Goal: Task Accomplishment & Management: Use online tool/utility

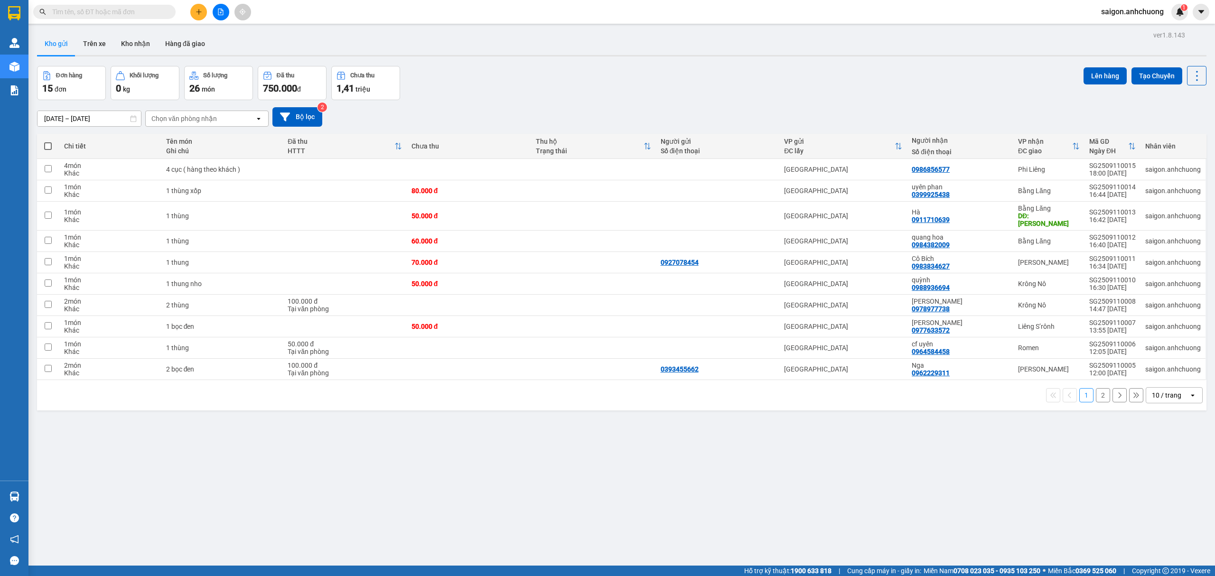
drag, startPoint x: 1159, startPoint y: 387, endPoint x: 1157, endPoint y: 393, distance: 6.2
click at [1159, 391] on div "10 / trang" at bounding box center [1166, 395] width 29 height 9
click at [1162, 492] on span "100 / trang" at bounding box center [1161, 495] width 34 height 9
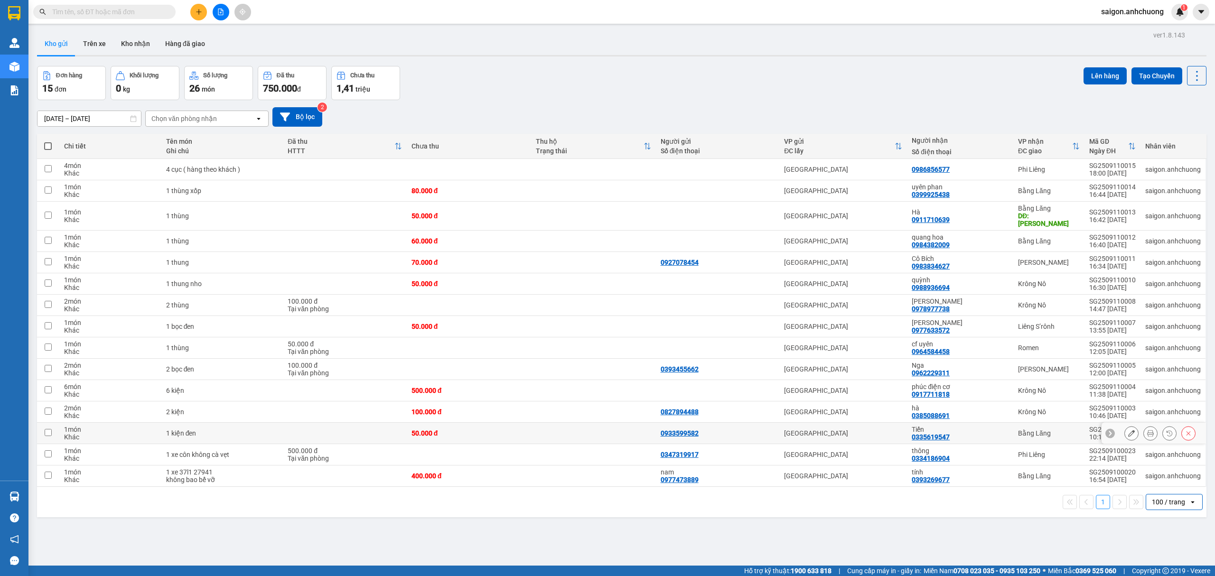
click at [958, 428] on div "Tiến 0335619547" at bounding box center [960, 433] width 97 height 15
checkbox input "true"
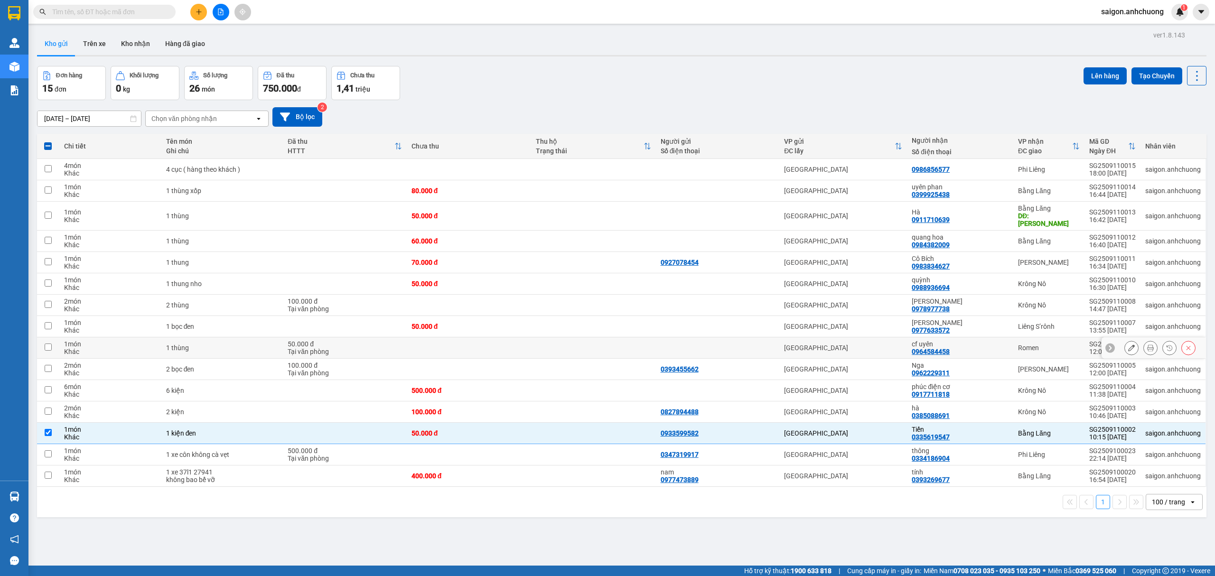
click at [964, 344] on div "cf uyên 0964584458" at bounding box center [960, 347] width 97 height 15
checkbox input "true"
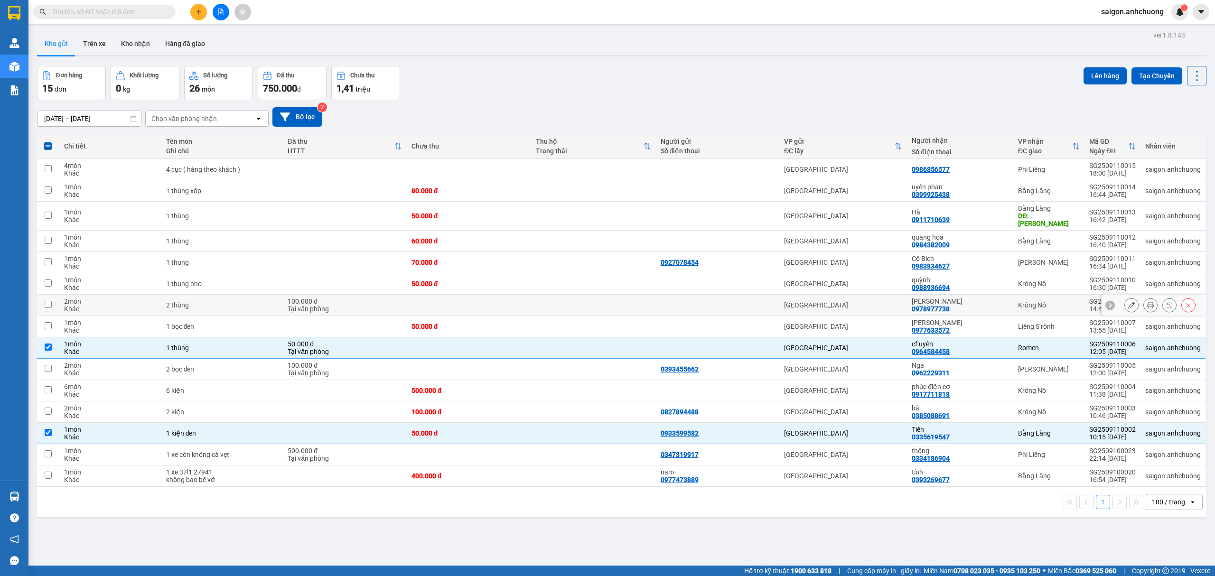
click at [955, 298] on div "[PERSON_NAME]" at bounding box center [960, 302] width 97 height 8
checkbox input "true"
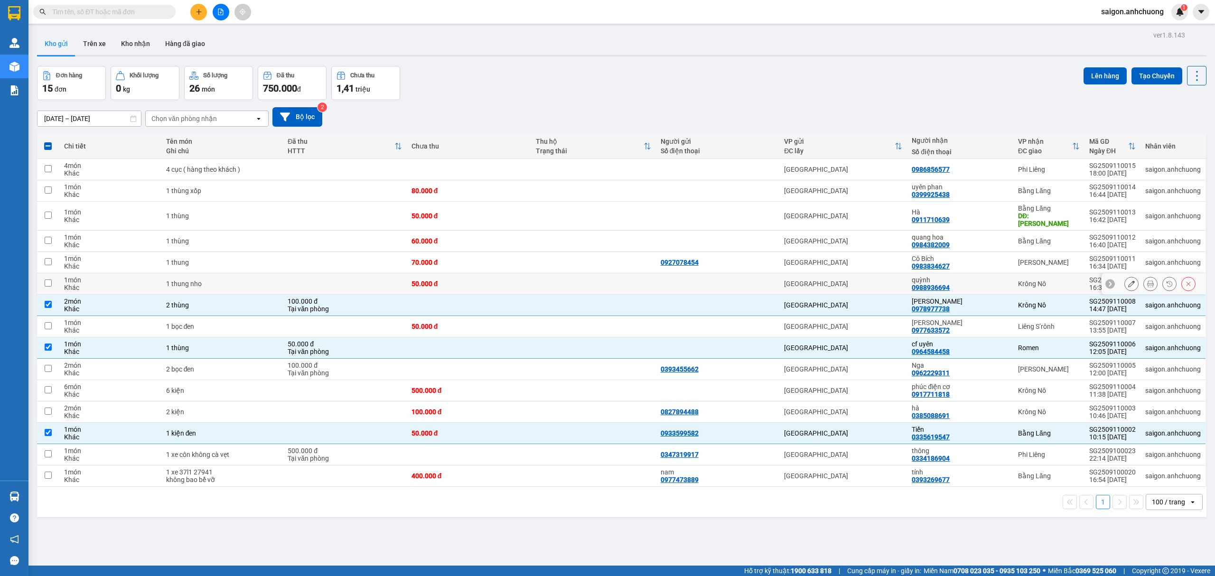
click at [955, 276] on div "quỳnh" at bounding box center [960, 280] width 97 height 8
checkbox input "true"
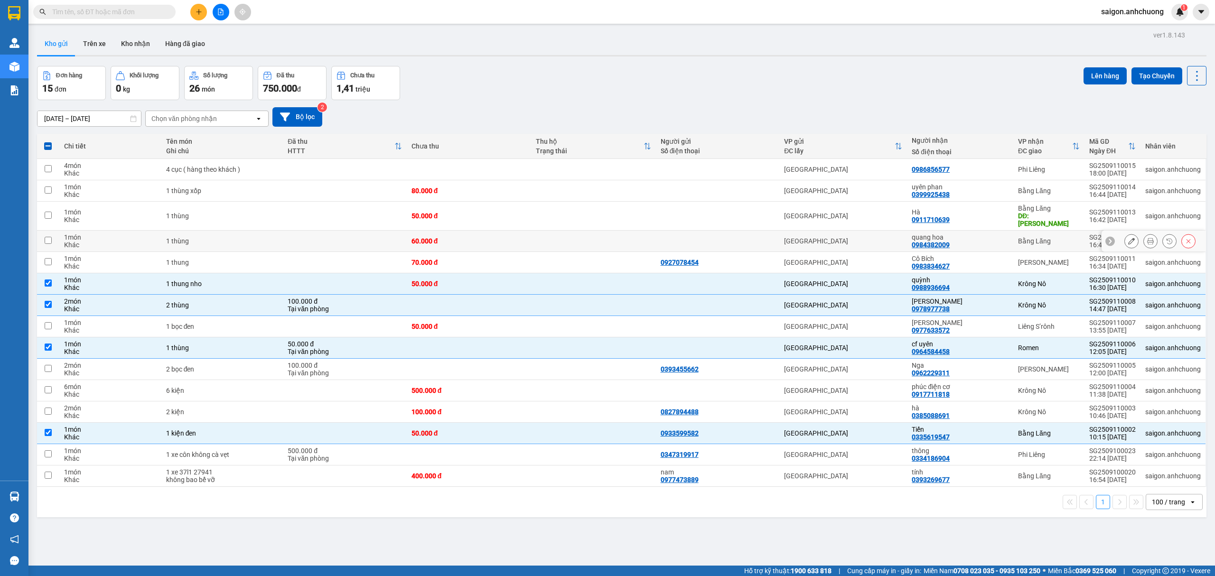
click at [955, 235] on div "quang hoa 0984382009" at bounding box center [960, 241] width 97 height 15
checkbox input "true"
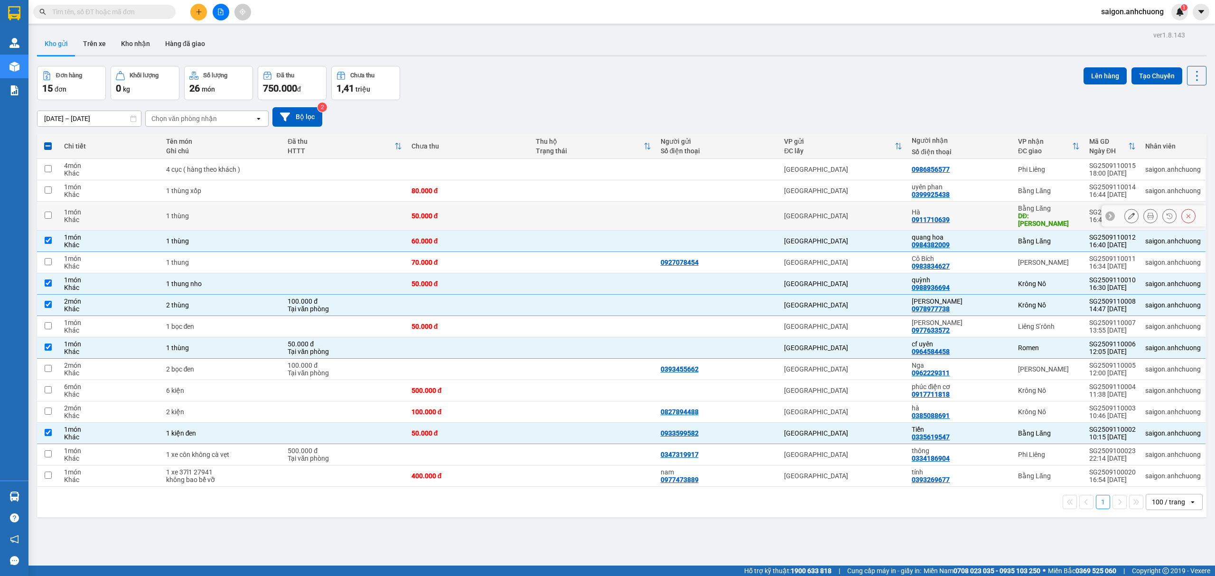
click at [960, 215] on div "Hà 0911710639" at bounding box center [960, 215] width 97 height 15
checkbox input "true"
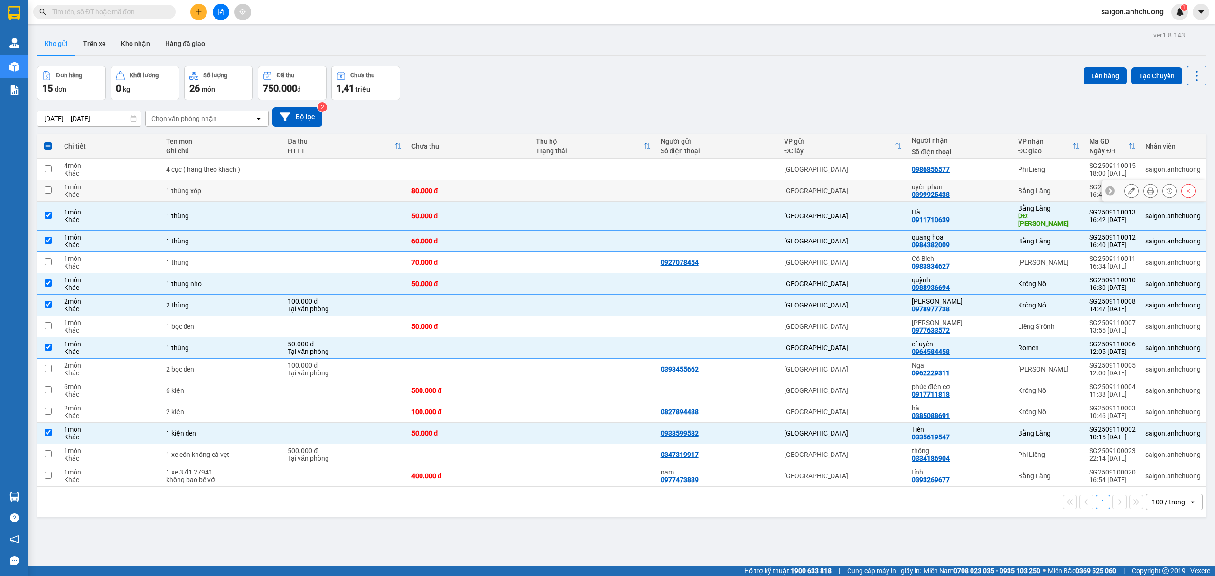
click at [960, 190] on div "uyên phan" at bounding box center [960, 187] width 97 height 8
checkbox input "true"
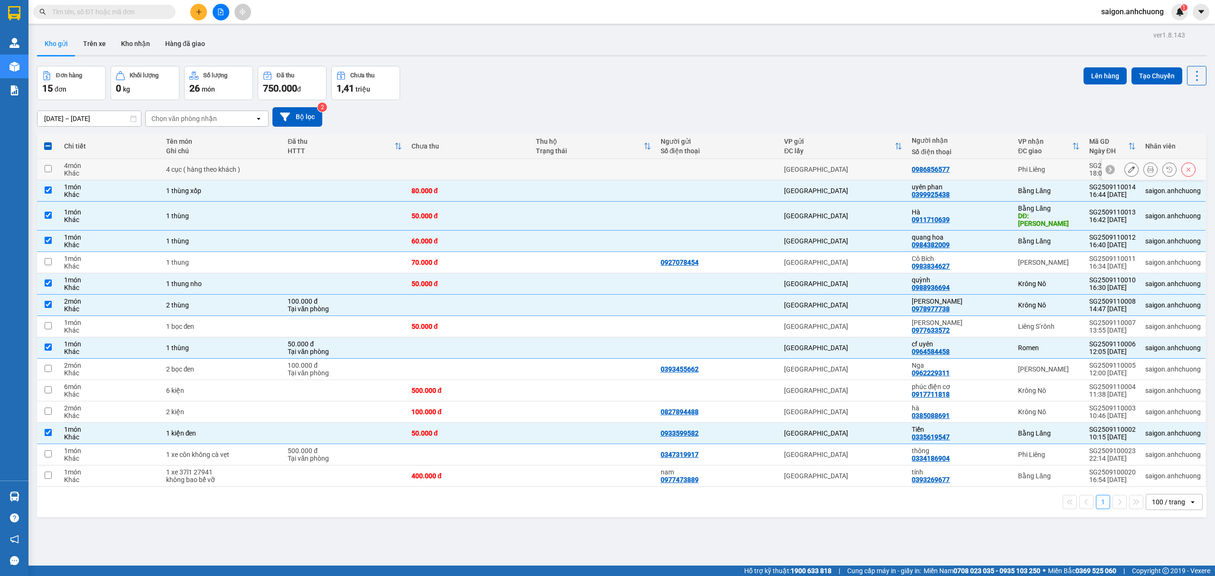
click at [958, 173] on div "0986856577" at bounding box center [960, 170] width 97 height 8
checkbox input "true"
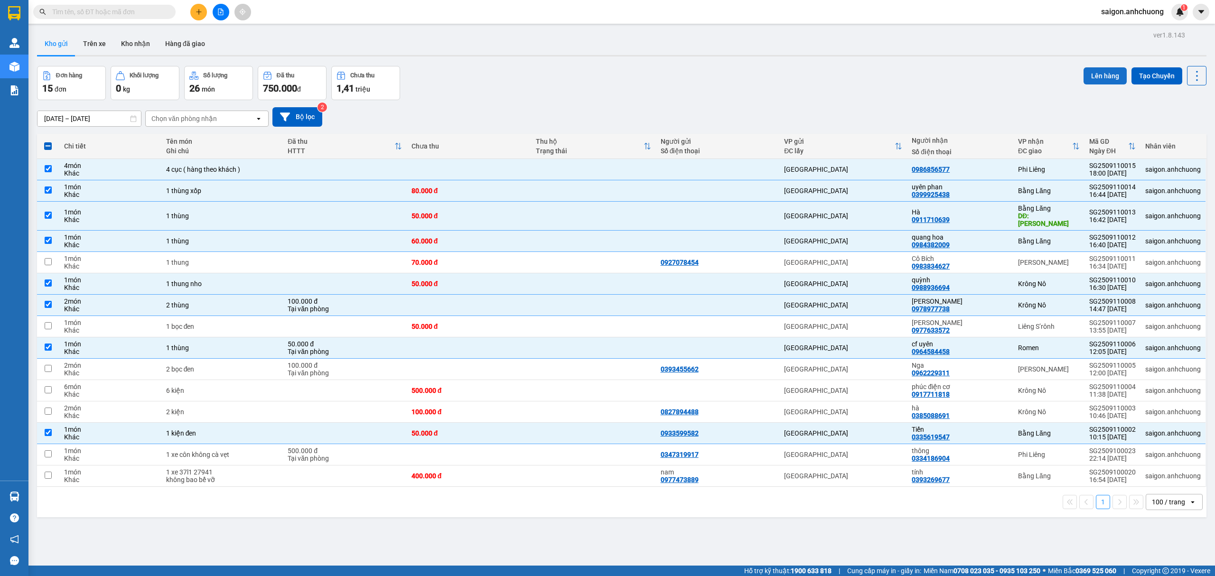
click at [1101, 80] on button "Lên hàng" at bounding box center [1105, 75] width 43 height 17
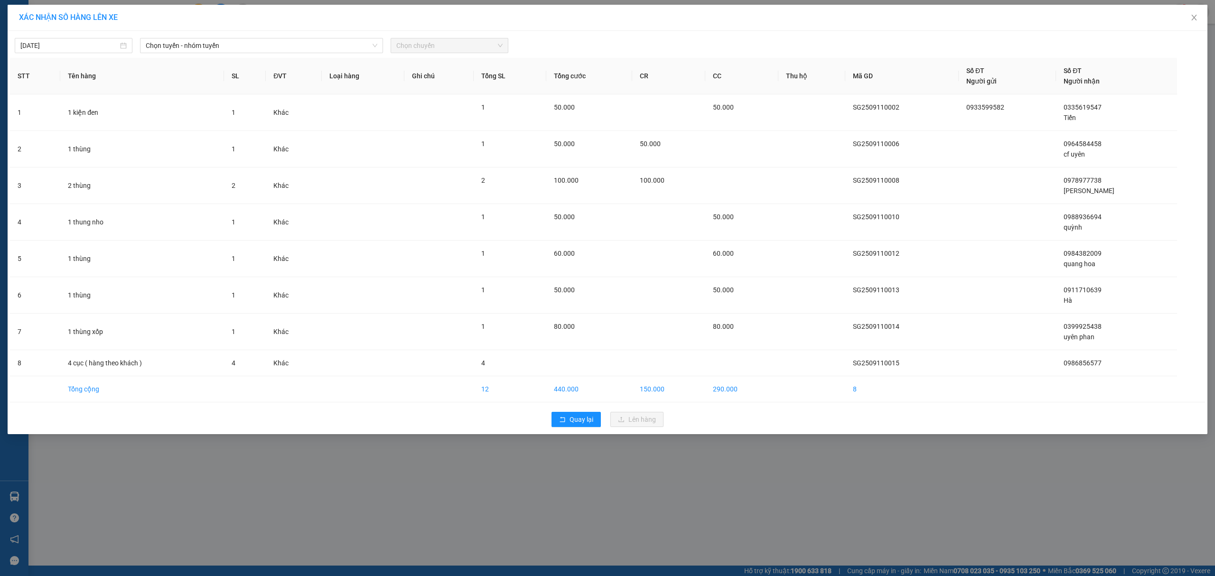
click at [257, 37] on div "[DATE] Chọn tuyến - nhóm tuyến Chọn chuyến" at bounding box center [608, 43] width 1196 height 20
click at [253, 46] on span "Chọn tuyến - nhóm tuyến" at bounding box center [262, 45] width 232 height 14
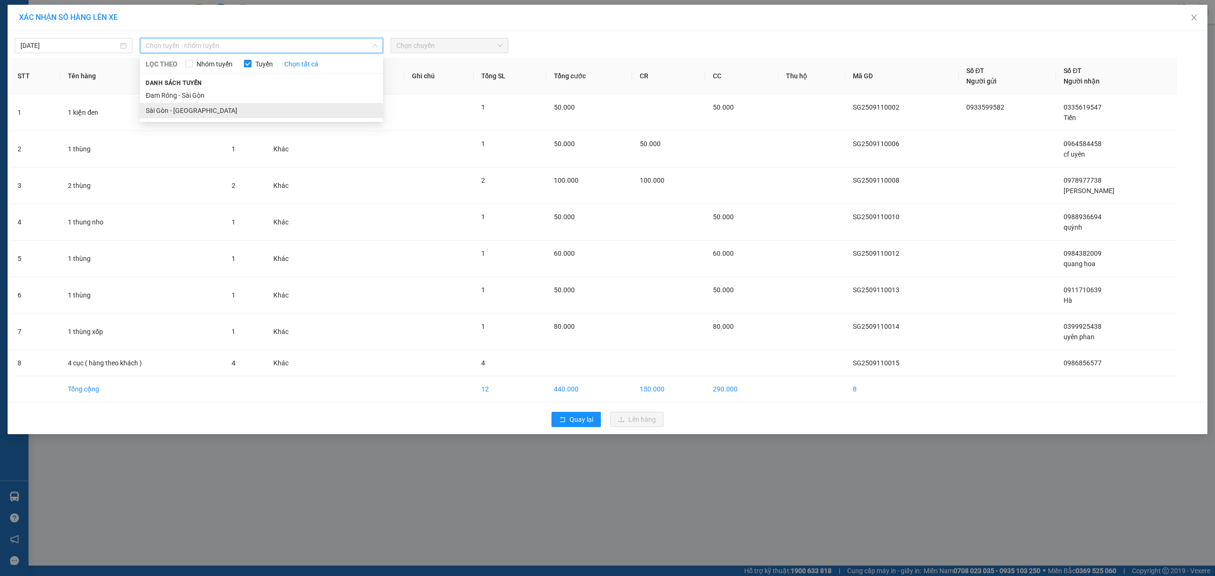
click at [202, 105] on li "Sài Gòn - [GEOGRAPHIC_DATA]" at bounding box center [261, 110] width 243 height 15
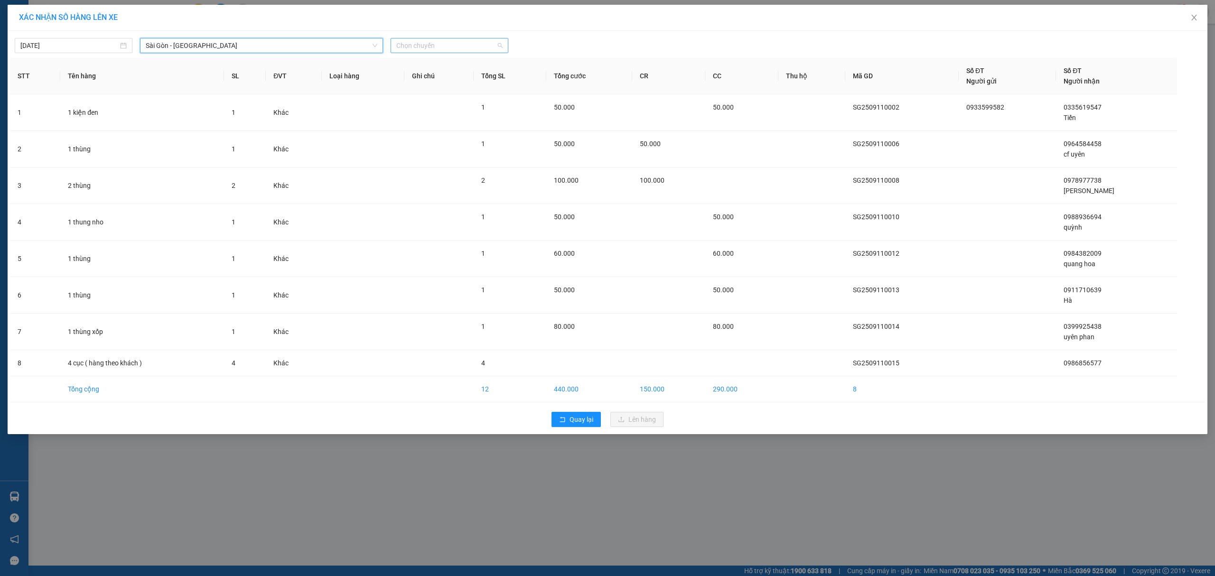
click at [450, 47] on span "Chọn chuyến" at bounding box center [449, 45] width 106 height 14
click at [433, 106] on div "19:00" at bounding box center [433, 110] width 74 height 10
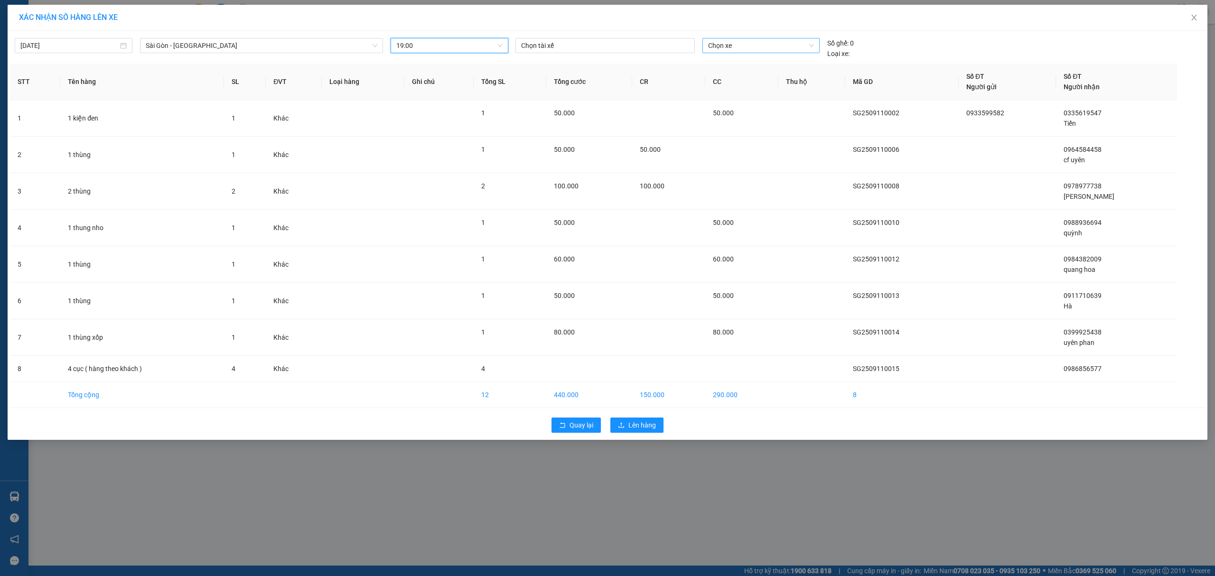
click at [727, 46] on span "Chọn xe" at bounding box center [761, 45] width 106 height 14
drag, startPoint x: 732, startPoint y: 156, endPoint x: 739, endPoint y: 155, distance: 7.2
click at [732, 155] on div "49B-016.85" at bounding box center [761, 156] width 106 height 10
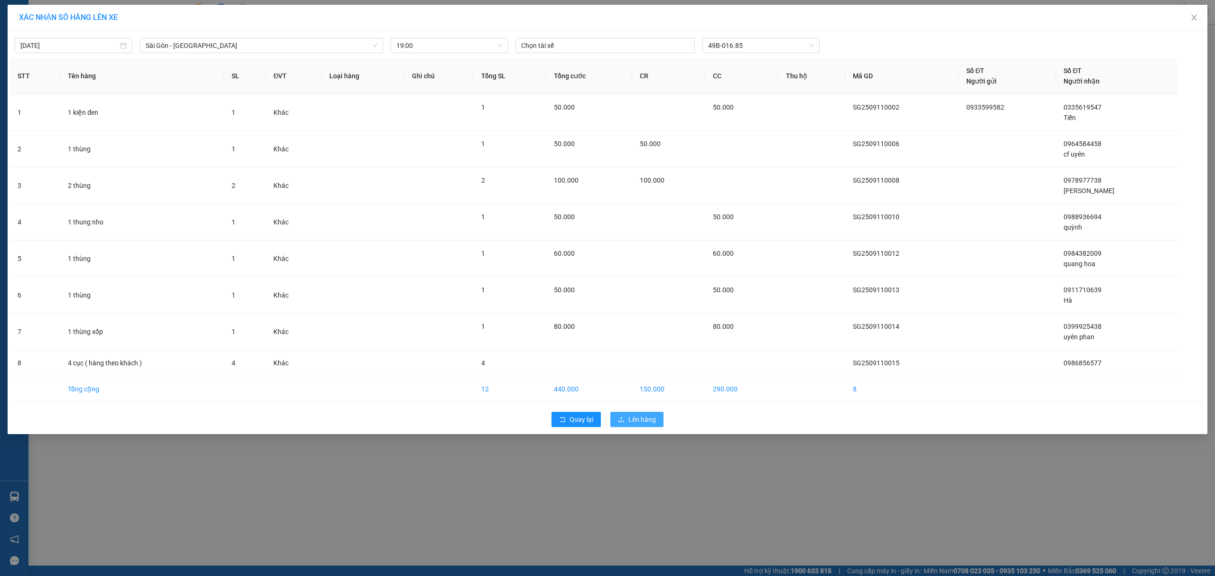
drag, startPoint x: 644, startPoint y: 413, endPoint x: 641, endPoint y: 418, distance: 5.9
click at [641, 418] on div "Quay lại Lên hàng" at bounding box center [608, 419] width 1196 height 25
click at [639, 420] on span "Lên hàng" at bounding box center [643, 419] width 28 height 10
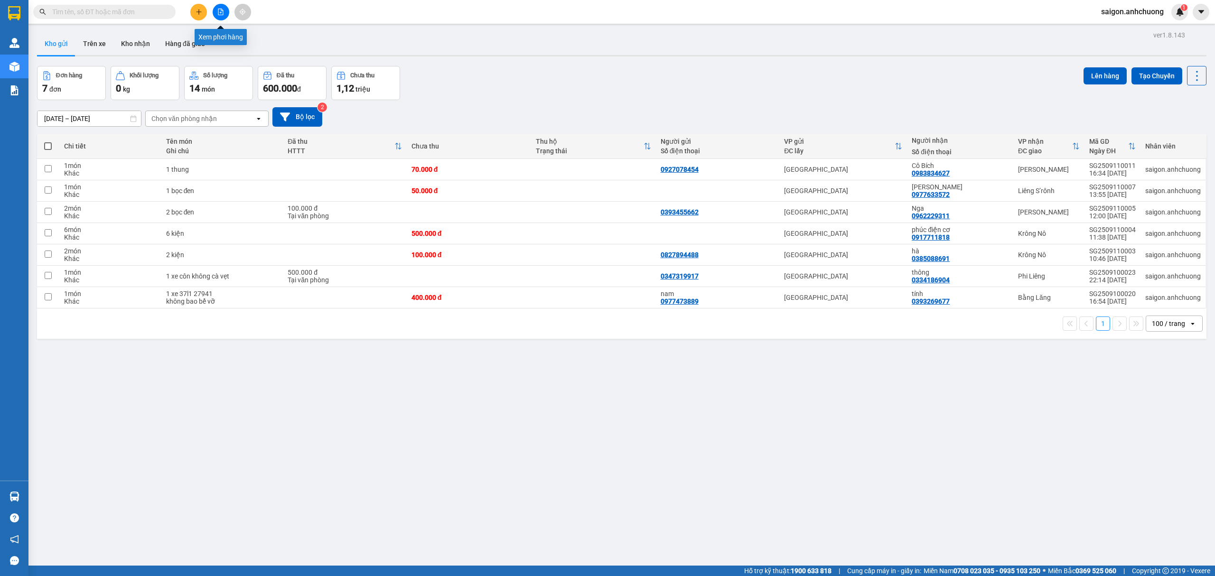
click at [221, 10] on icon "file-add" at bounding box center [220, 12] width 5 height 7
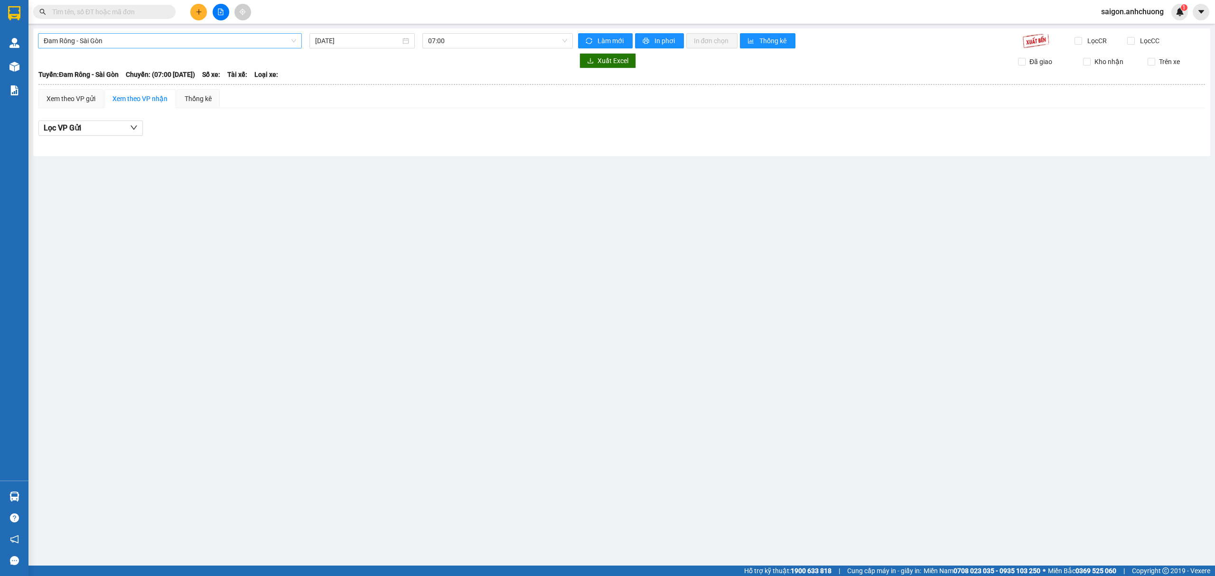
click at [121, 46] on span "Đam Rông - Sài Gòn" at bounding box center [170, 41] width 253 height 14
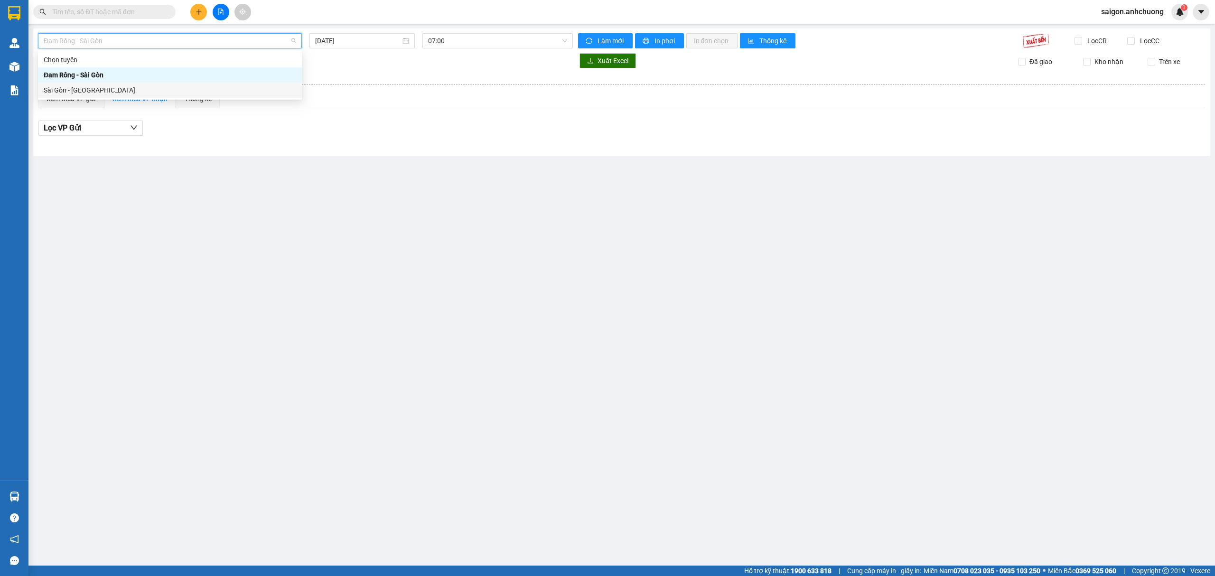
click at [94, 88] on div "Sài Gòn - [GEOGRAPHIC_DATA]" at bounding box center [170, 90] width 253 height 10
type input "[DATE]"
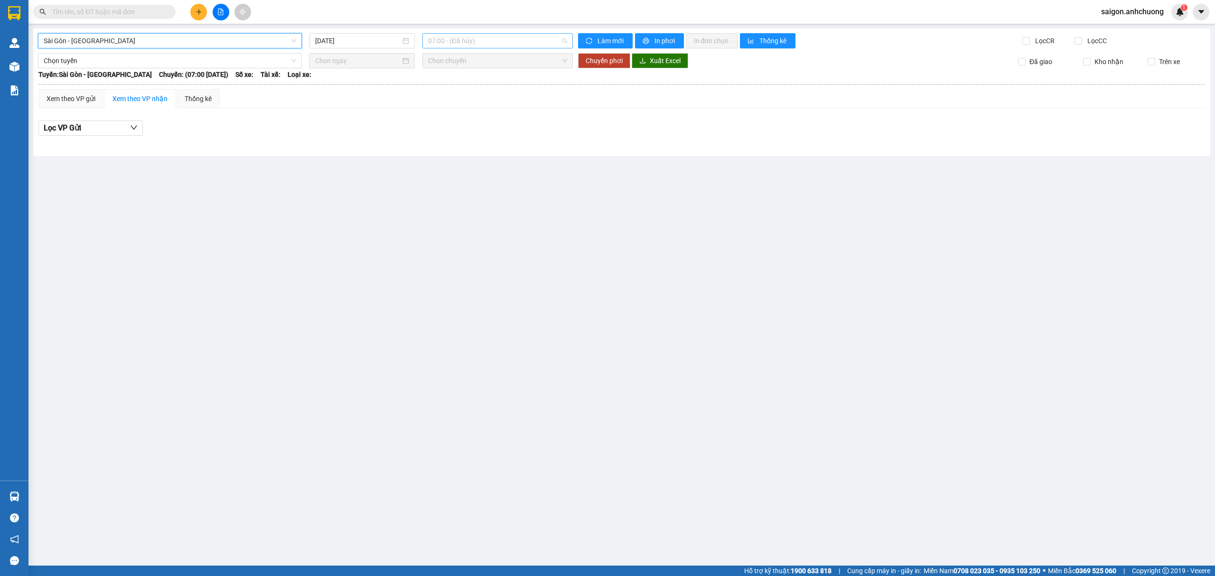
click at [483, 38] on span "07:00 - (Đã hủy)" at bounding box center [498, 41] width 140 height 14
click at [454, 105] on div "19:00 - 49B-016.85" at bounding box center [465, 105] width 74 height 10
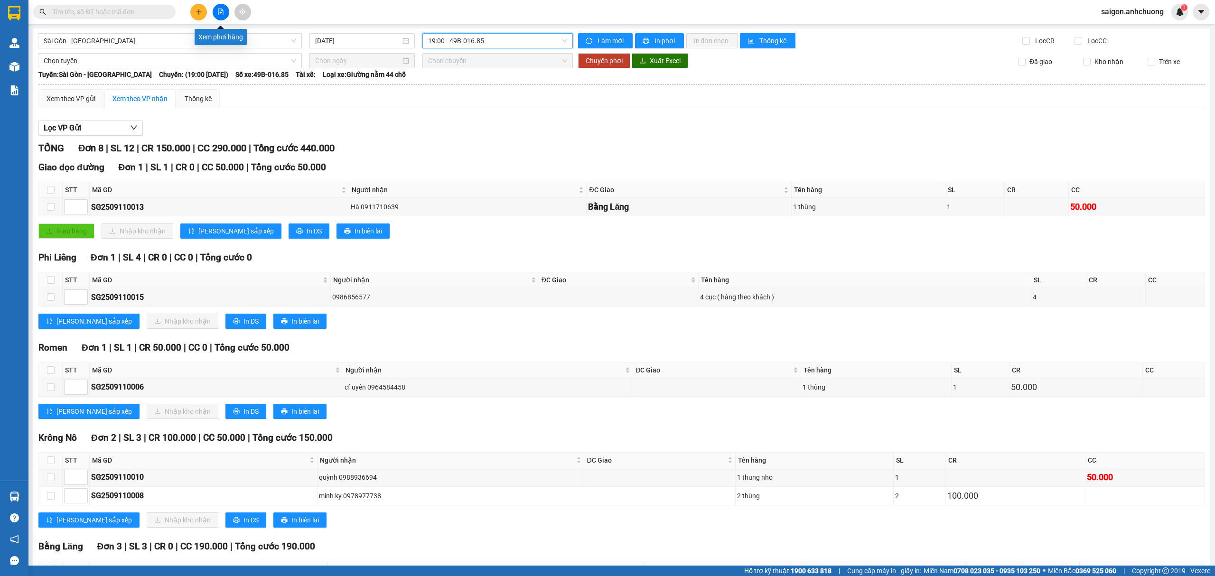
click at [218, 9] on icon "file-add" at bounding box center [220, 12] width 5 height 7
click at [655, 40] on span "In phơi" at bounding box center [666, 41] width 22 height 10
